Goal: Navigation & Orientation: Find specific page/section

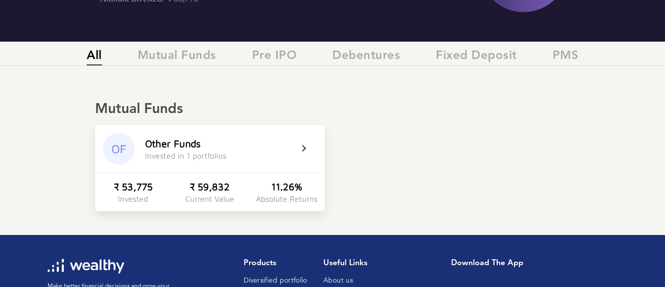
scroll to position [152, 0]
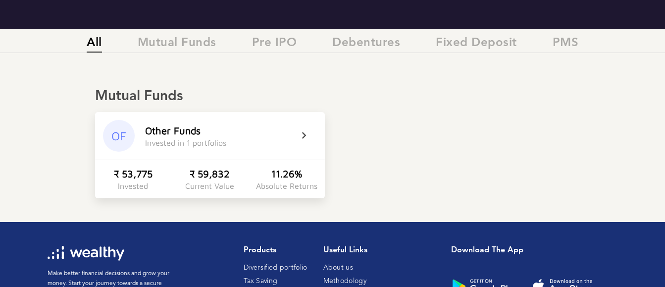
click at [306, 136] on icon at bounding box center [310, 136] width 25 height 12
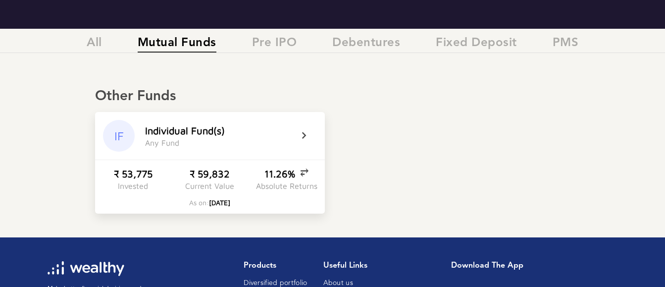
click at [174, 131] on div "I n d i v i d u a l F u n d ( s )" at bounding box center [185, 130] width 80 height 11
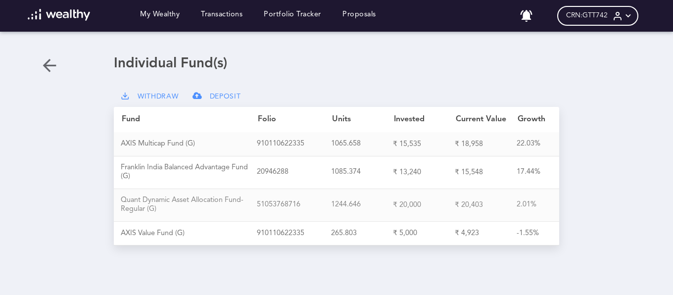
click at [167, 199] on div "Q u a n t D y n a m i c A s s e t A l l o c a t i o n F u n d - R e g u l a r (…" at bounding box center [189, 205] width 136 height 18
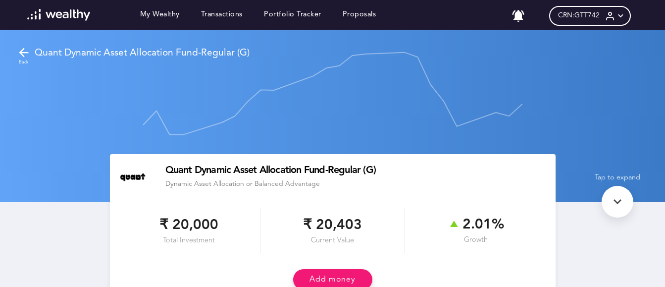
click at [24, 52] on icon at bounding box center [24, 53] width 14 height 14
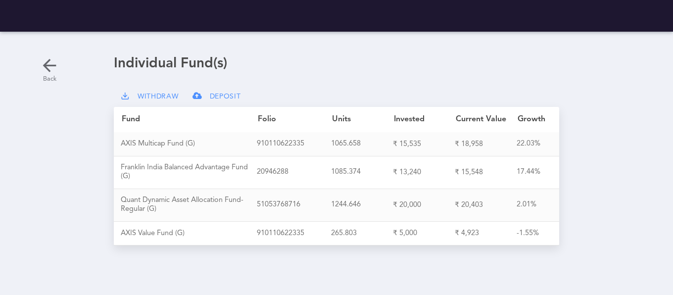
click at [45, 60] on icon at bounding box center [50, 65] width 20 height 20
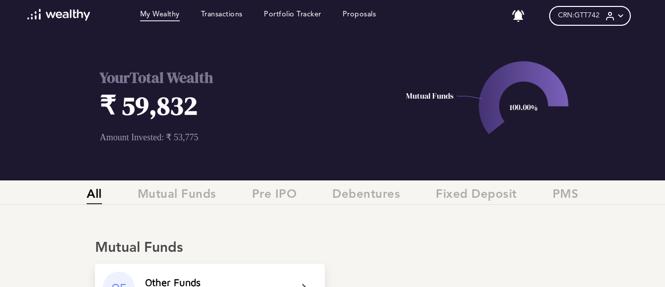
scroll to position [202, 0]
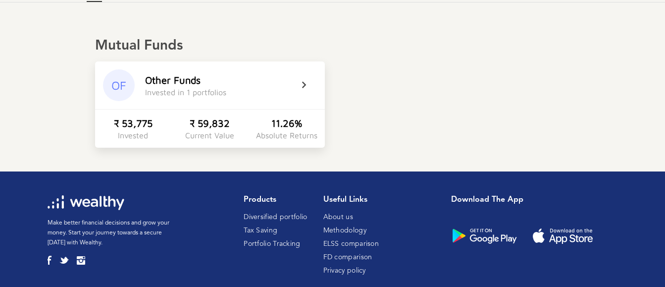
click at [301, 84] on icon at bounding box center [310, 85] width 25 height 12
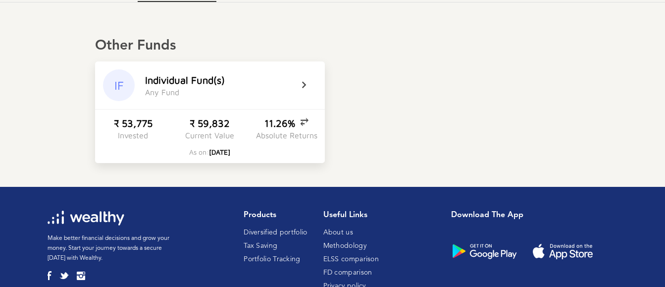
click at [110, 81] on div "IF" at bounding box center [119, 85] width 32 height 32
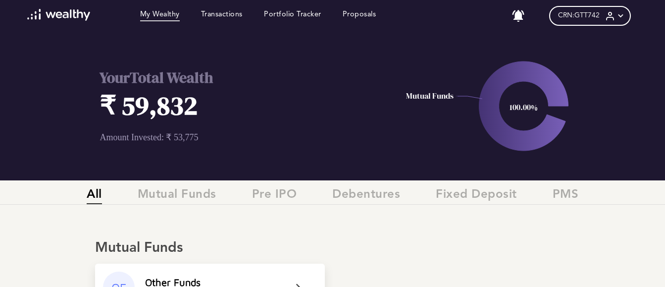
scroll to position [152, 0]
